Goal: Task Accomplishment & Management: Use online tool/utility

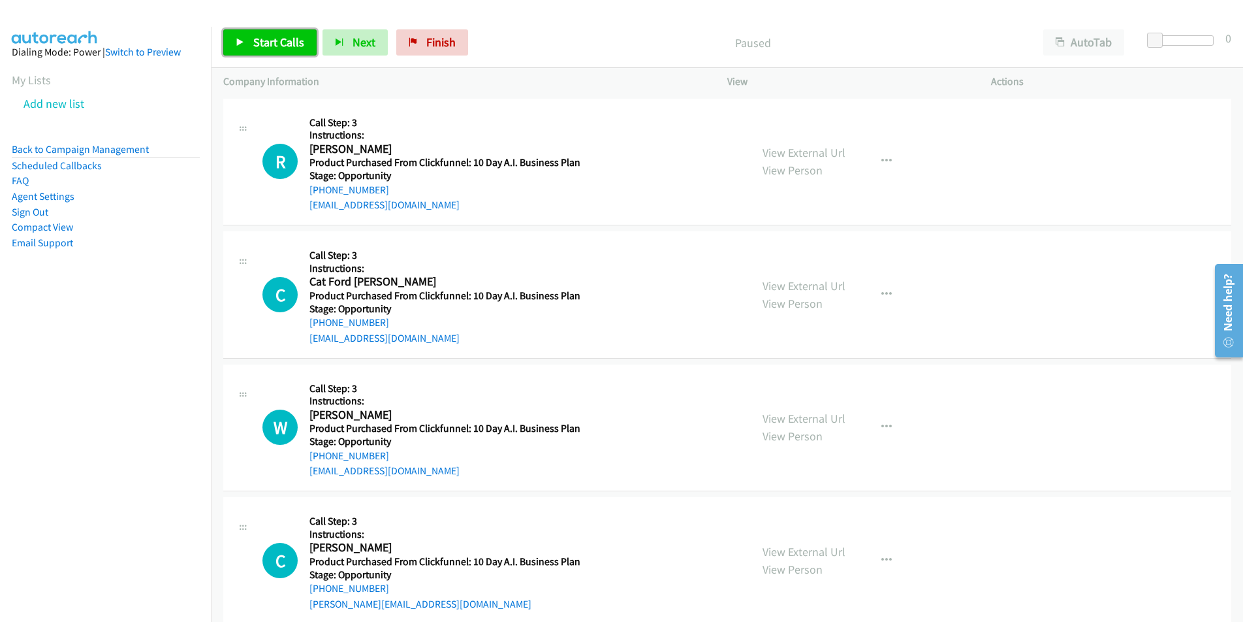
click at [278, 54] on link "Start Calls" at bounding box center [269, 42] width 93 height 26
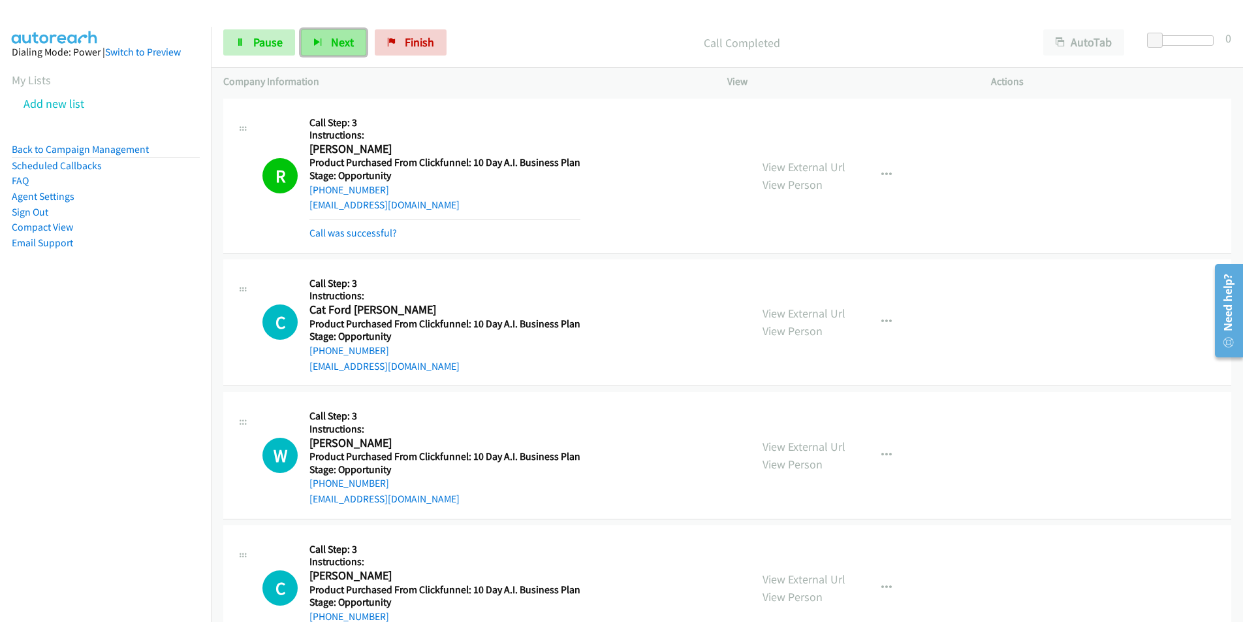
click at [346, 44] on span "Next" at bounding box center [342, 42] width 23 height 15
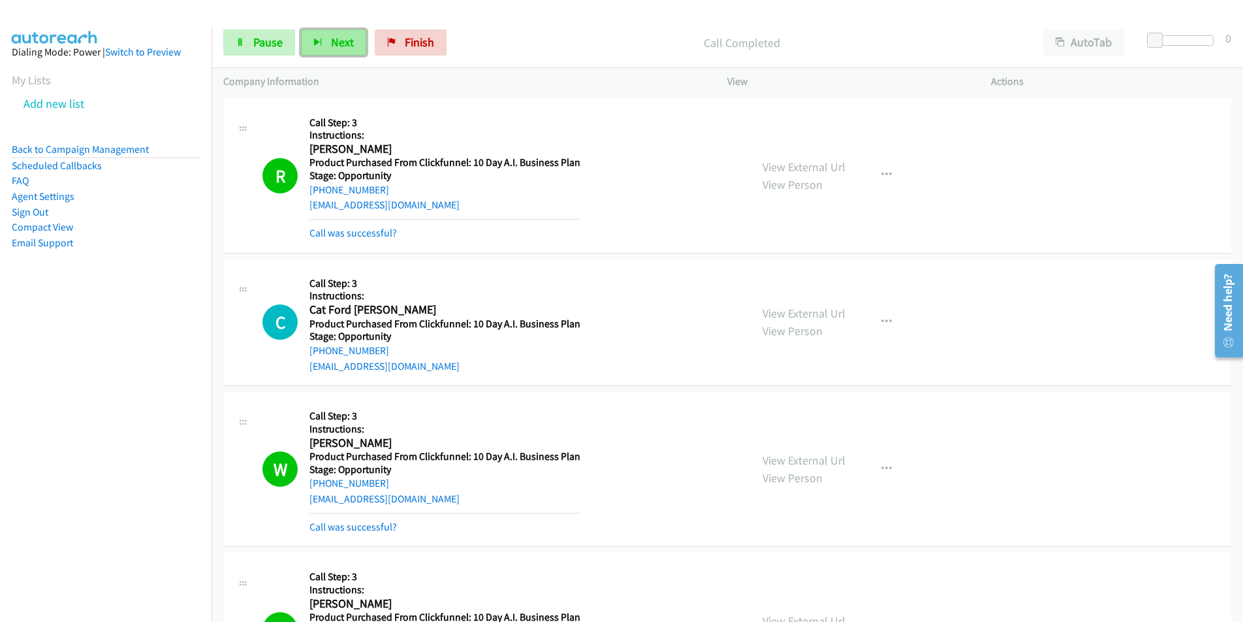
click at [333, 49] on span "Next" at bounding box center [342, 42] width 23 height 15
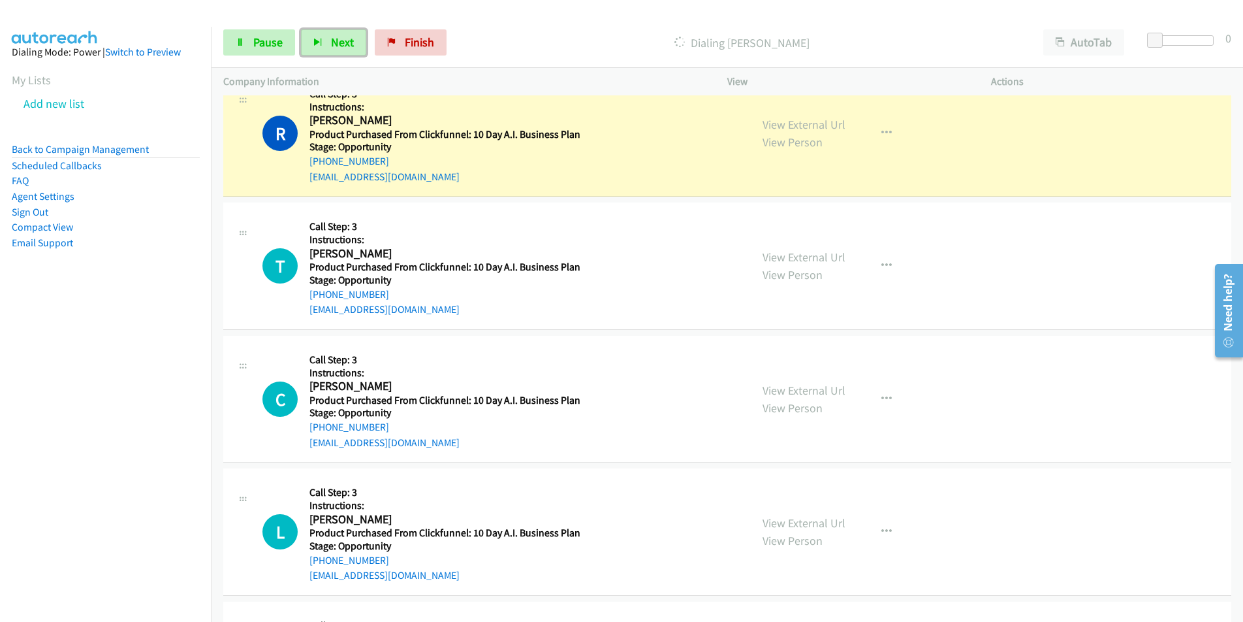
scroll to position [784, 0]
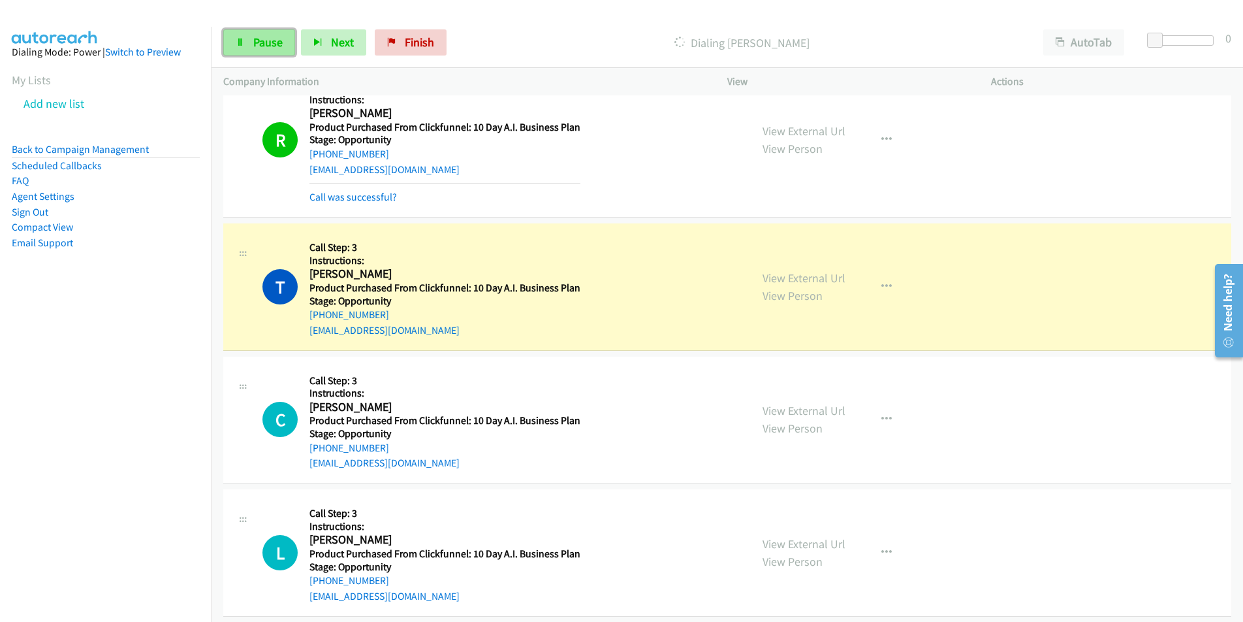
click at [264, 51] on link "Pause" at bounding box center [259, 42] width 72 height 26
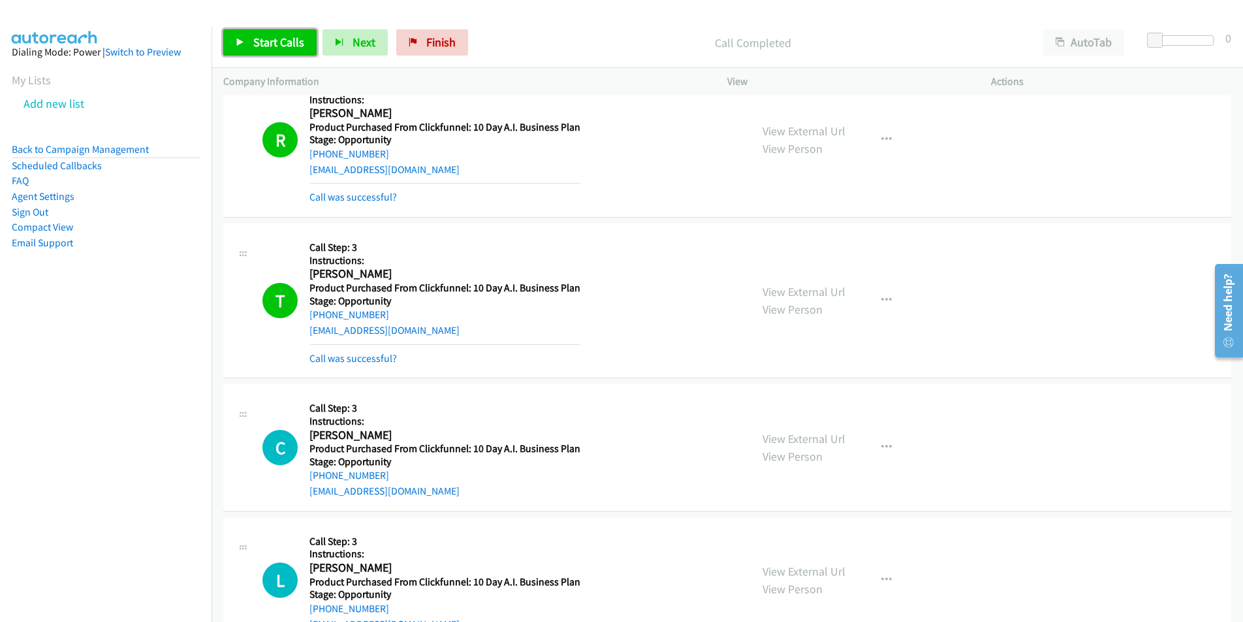
click at [269, 41] on span "Start Calls" at bounding box center [278, 42] width 51 height 15
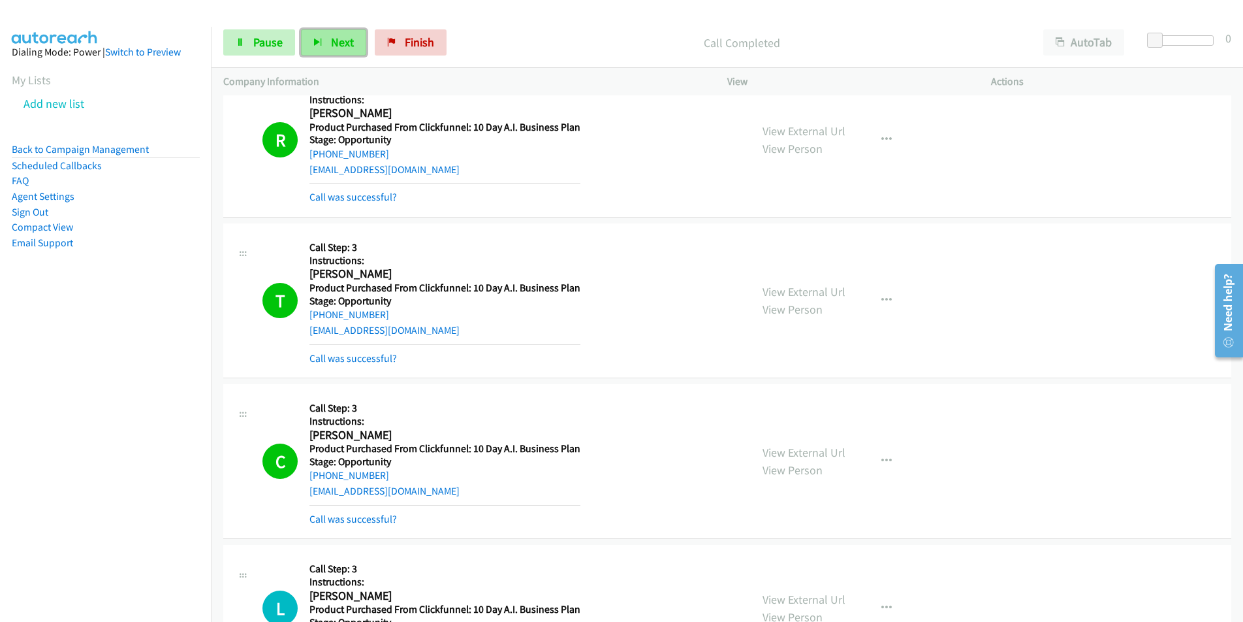
click at [349, 40] on span "Next" at bounding box center [342, 42] width 23 height 15
click at [251, 34] on link "Pause" at bounding box center [259, 42] width 72 height 26
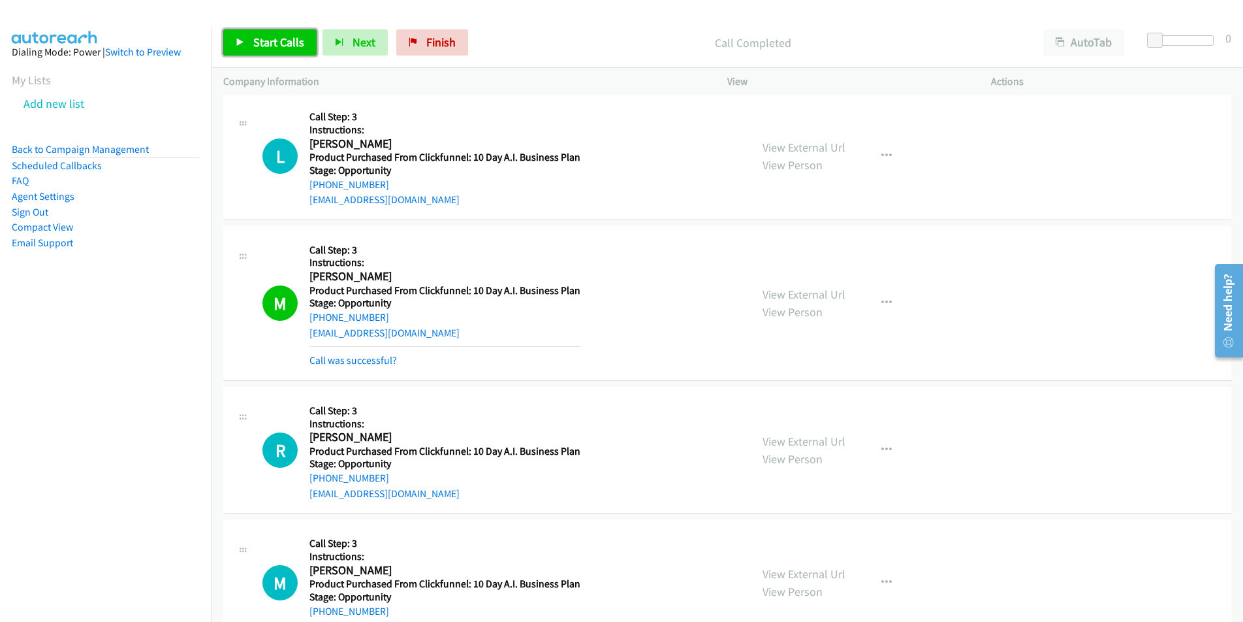
click at [272, 41] on span "Start Calls" at bounding box center [278, 42] width 51 height 15
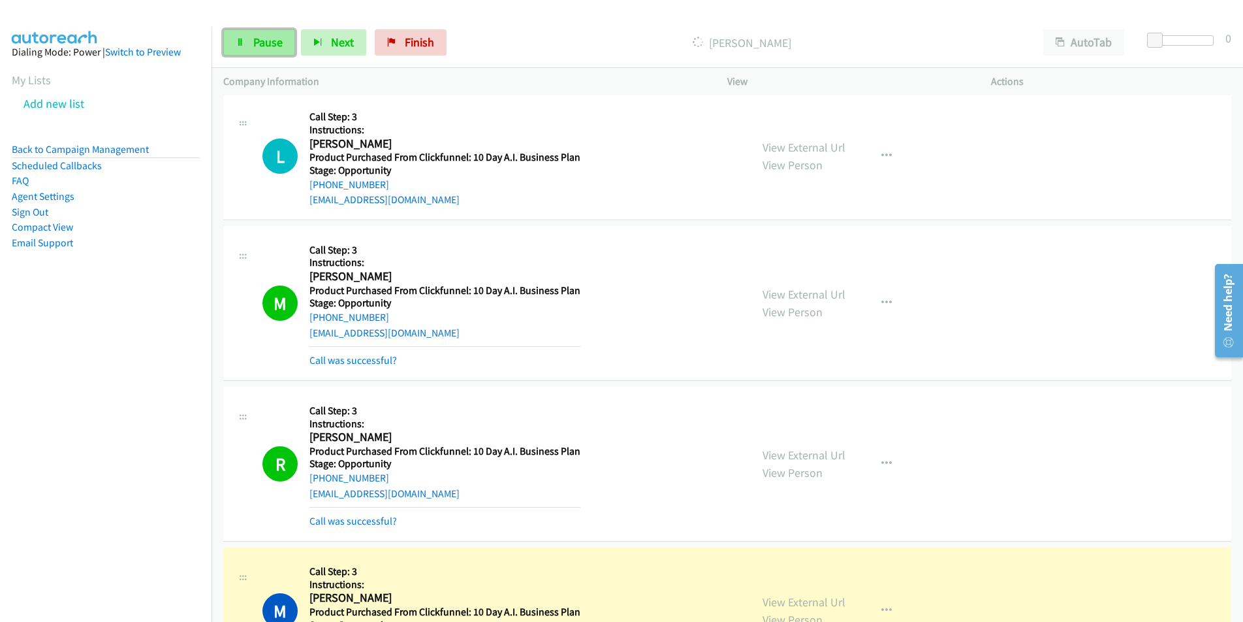
click at [268, 39] on span "Pause" at bounding box center [267, 42] width 29 height 15
click at [374, 517] on link "Call was successful?" at bounding box center [354, 521] width 88 height 12
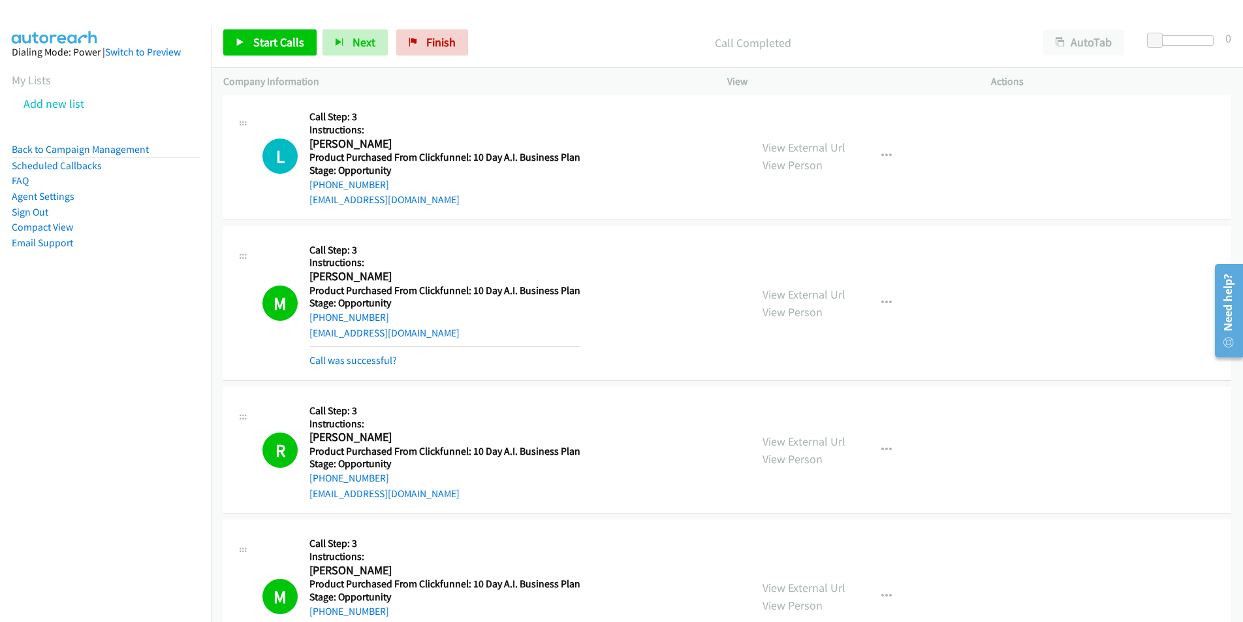
click at [440, 498] on div "[EMAIL_ADDRESS][DOMAIN_NAME]" at bounding box center [445, 494] width 271 height 16
click at [304, 492] on div "R Callback Scheduled Call Step: 3 Instructions: [PERSON_NAME] America/New_York …" at bounding box center [501, 449] width 477 height 103
copy link "[EMAIL_ADDRESS][DOMAIN_NAME]"
click at [277, 47] on span "Start Calls" at bounding box center [278, 42] width 51 height 15
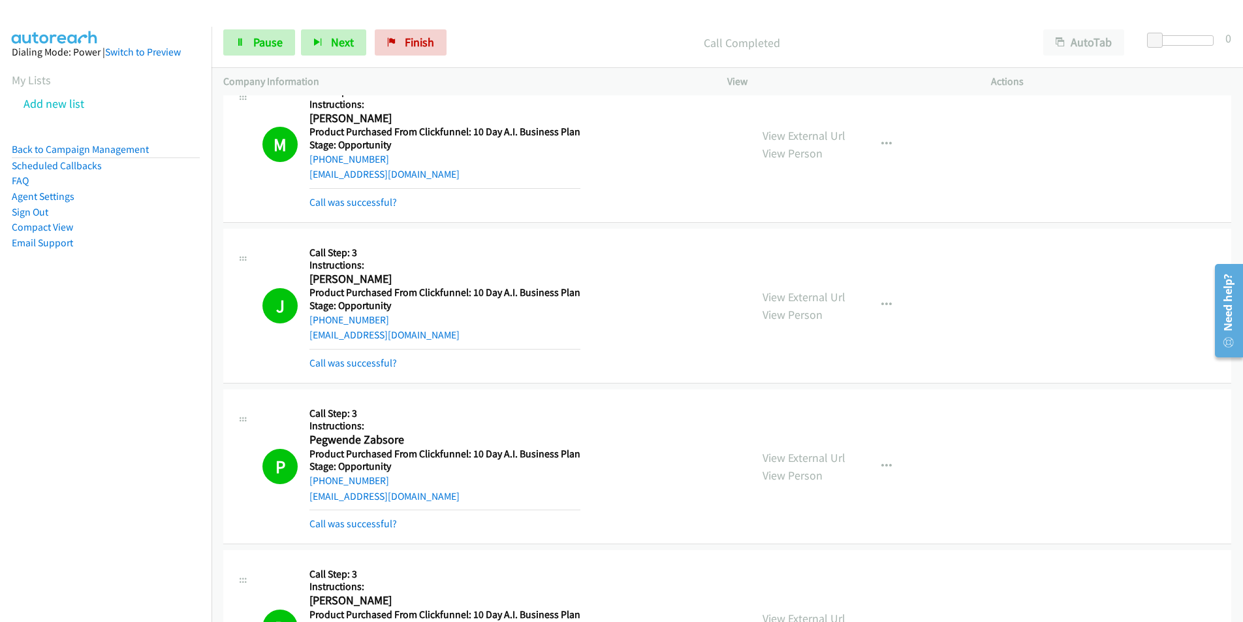
scroll to position [2139, 0]
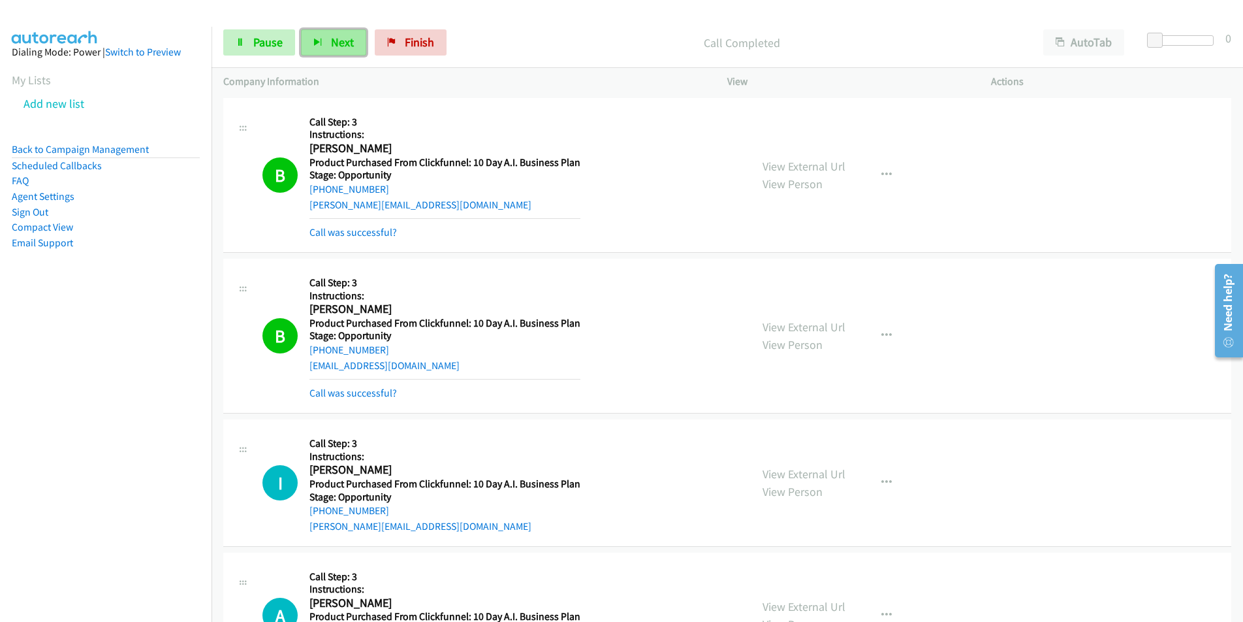
click at [342, 37] on span "Next" at bounding box center [342, 42] width 23 height 15
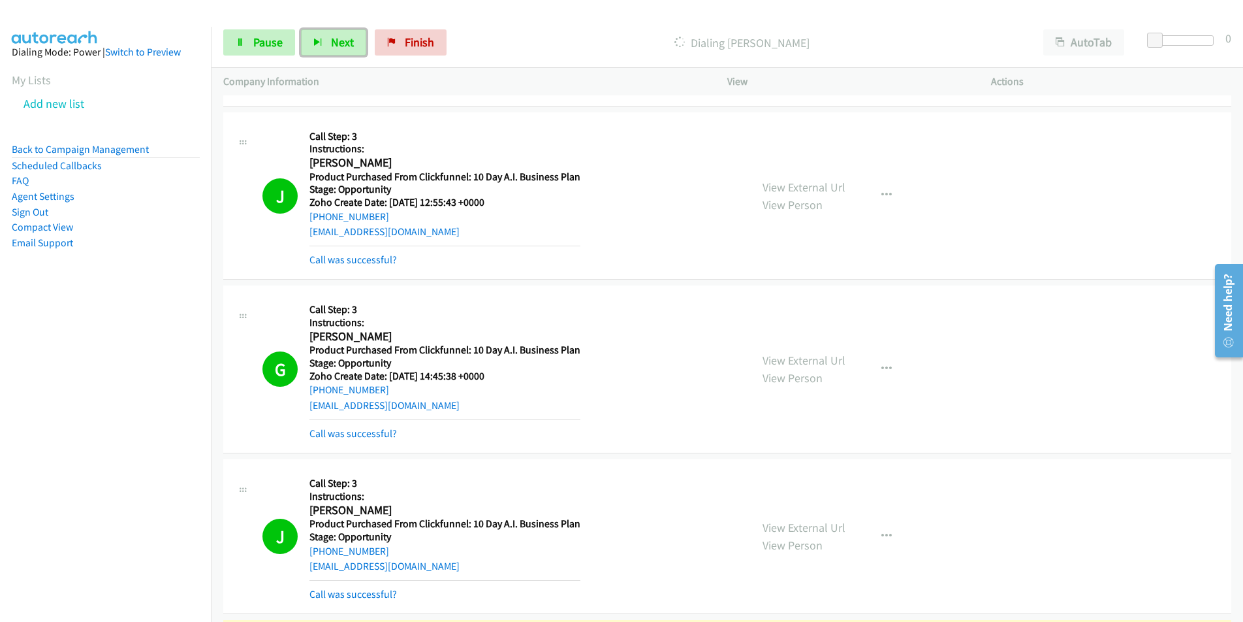
scroll to position [4851, 0]
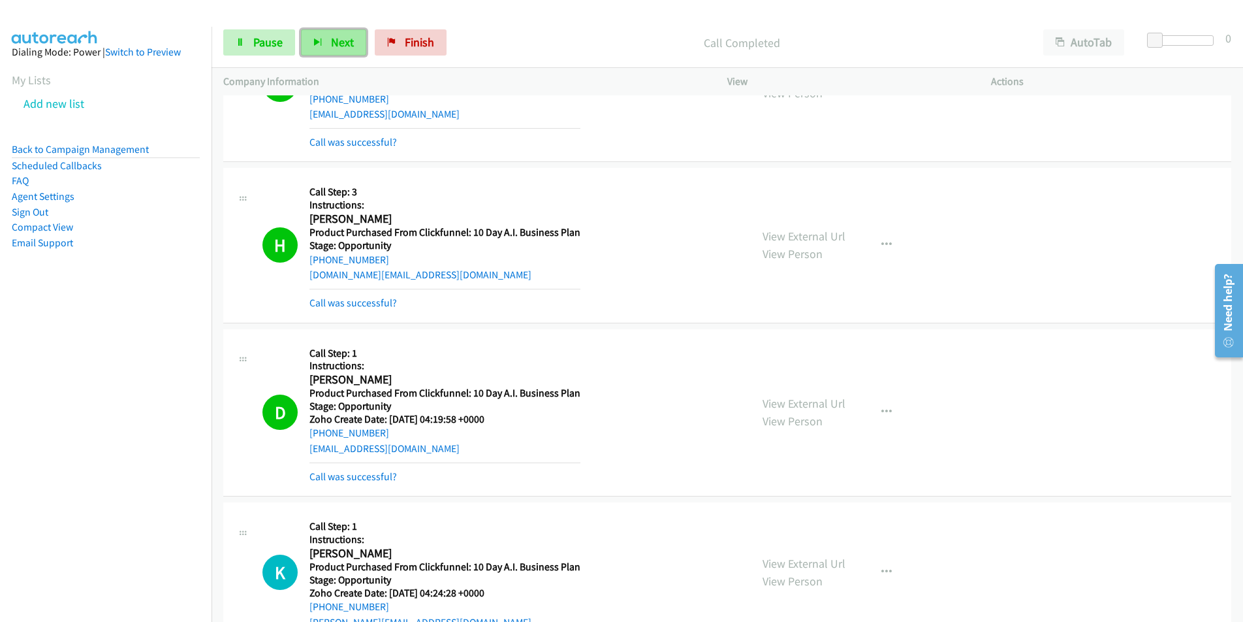
click at [340, 40] on span "Next" at bounding box center [342, 42] width 23 height 15
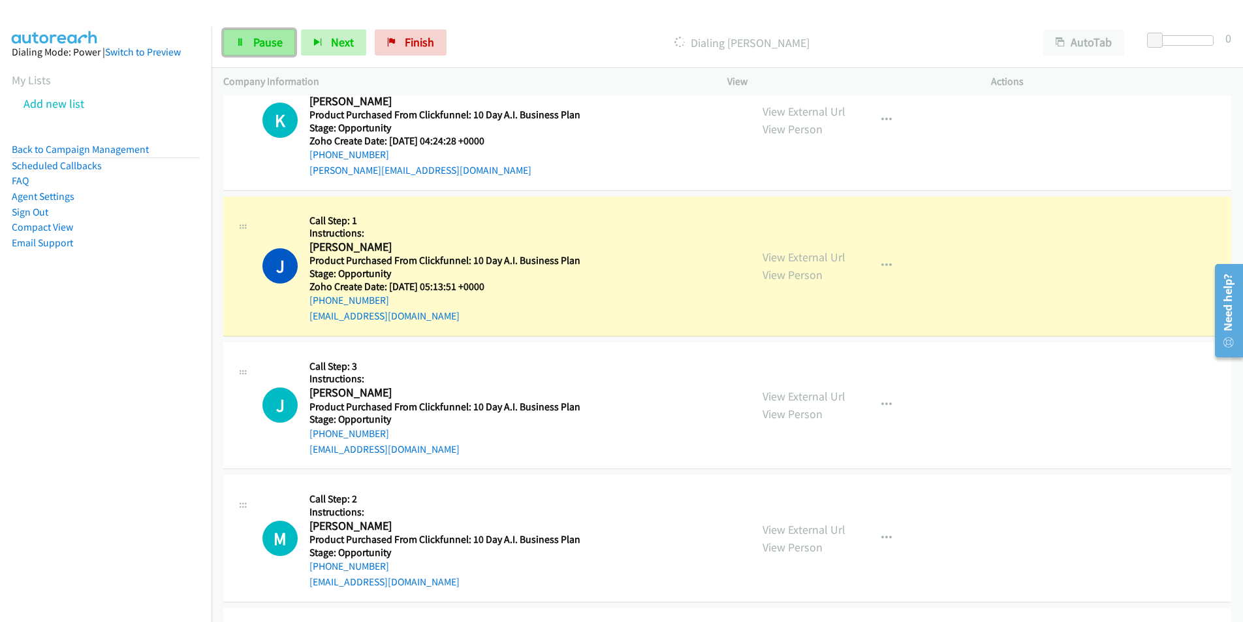
click at [261, 40] on span "Pause" at bounding box center [267, 42] width 29 height 15
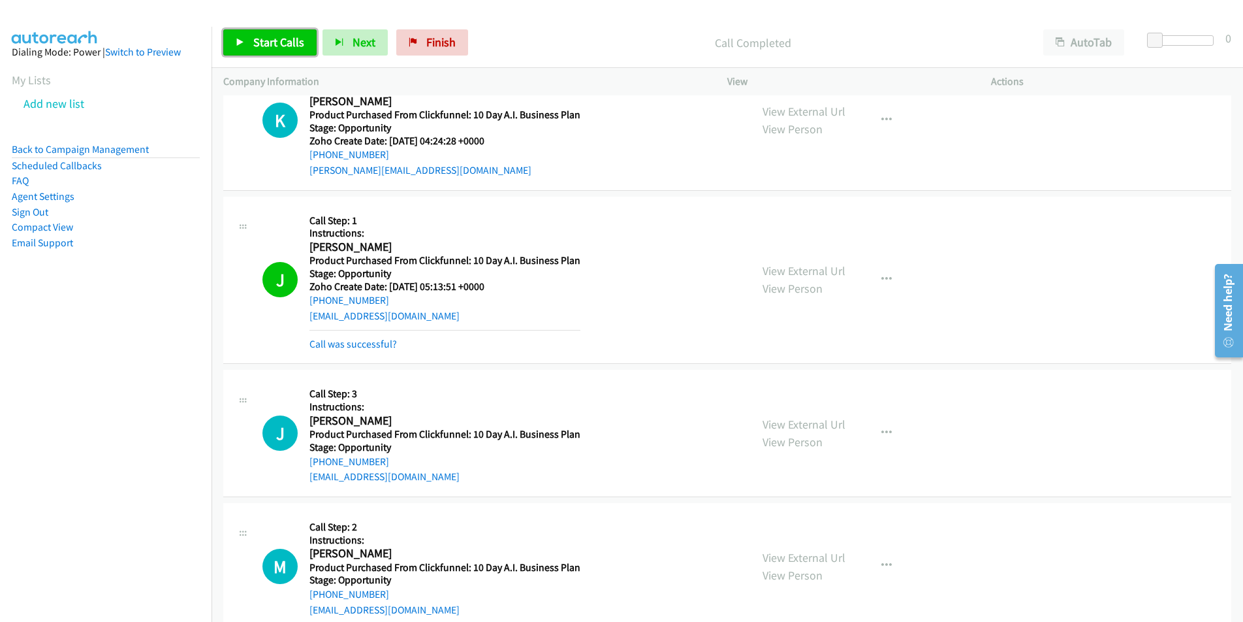
click at [265, 43] on span "Start Calls" at bounding box center [278, 42] width 51 height 15
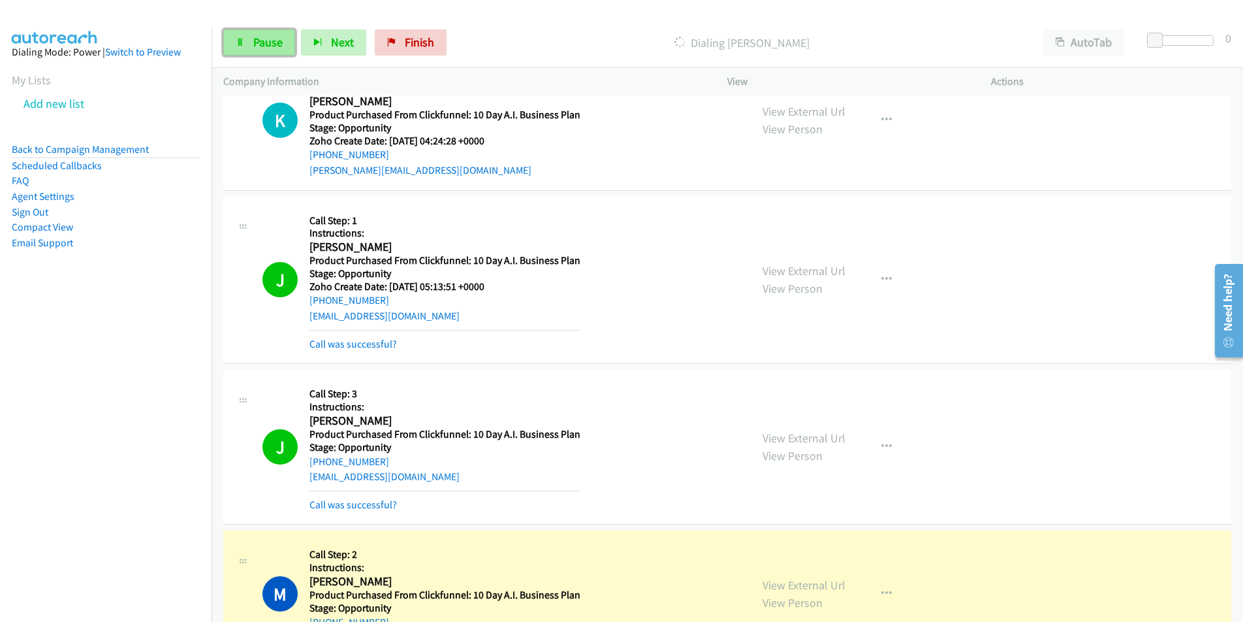
click at [263, 44] on span "Pause" at bounding box center [267, 42] width 29 height 15
